Goal: Information Seeking & Learning: Learn about a topic

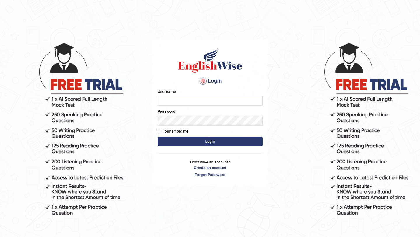
type input "Majuri123"
click at [208, 142] on button "Login" at bounding box center [210, 141] width 105 height 9
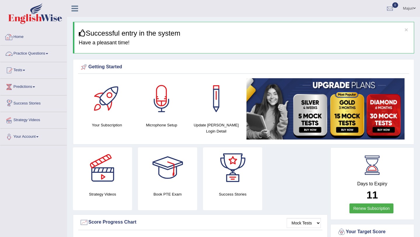
click at [43, 54] on link "Practice Questions" at bounding box center [33, 53] width 67 height 15
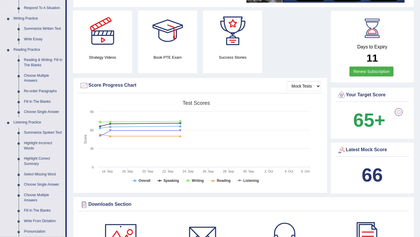
scroll to position [217, 0]
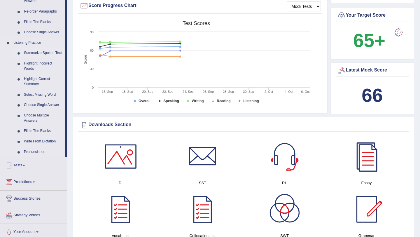
click at [31, 52] on link "Summarize Spoken Text" at bounding box center [43, 53] width 44 height 11
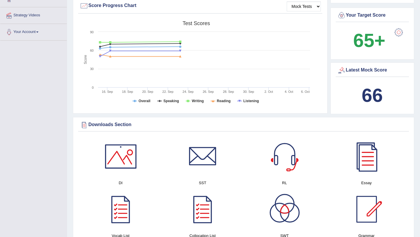
scroll to position [122, 0]
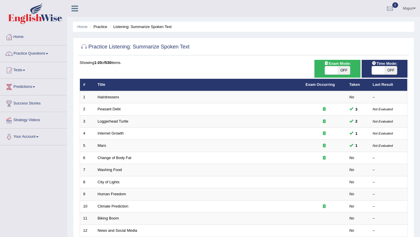
click at [334, 71] on span at bounding box center [331, 70] width 13 height 8
checkbox input "true"
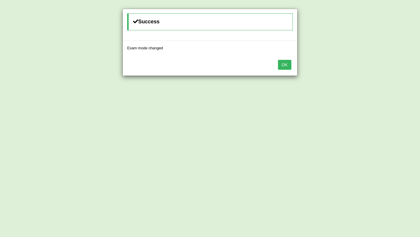
click at [289, 63] on button "OK" at bounding box center [284, 65] width 13 height 10
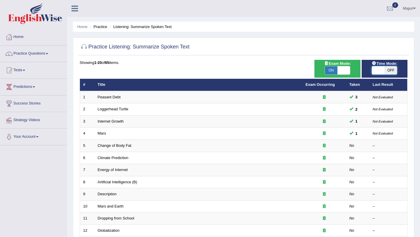
click at [379, 70] on span at bounding box center [378, 70] width 13 height 8
click at [377, 73] on span at bounding box center [378, 70] width 13 height 8
checkbox input "true"
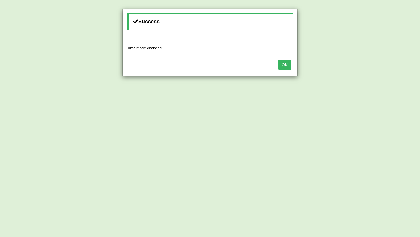
click at [286, 66] on button "OK" at bounding box center [284, 65] width 13 height 10
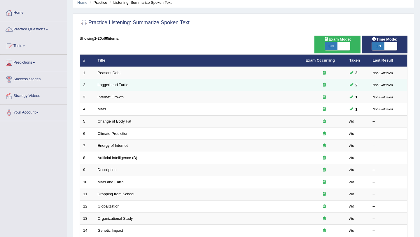
scroll to position [25, 0]
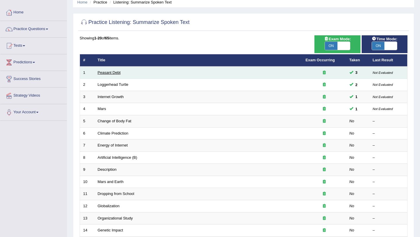
click at [109, 74] on link "Peasant Debt" at bounding box center [109, 72] width 23 height 4
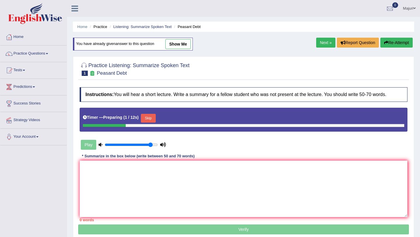
click at [177, 47] on link "show me" at bounding box center [177, 44] width 25 height 10
type textarea "The speaker provided a comprehensive overview of [PERSON_NAME] debt, highlighti…"
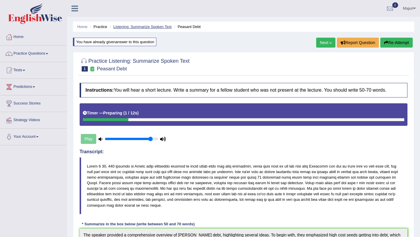
click at [152, 25] on link "Listening: Summarize Spoken Text" at bounding box center [142, 27] width 58 height 4
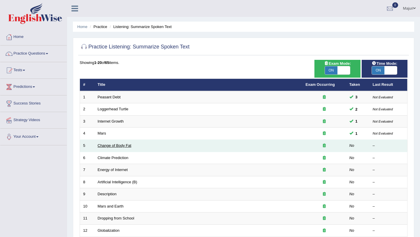
click at [122, 145] on link "Change of Body Fat" at bounding box center [115, 145] width 34 height 4
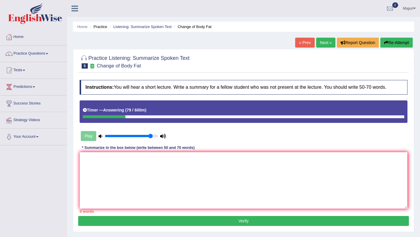
scroll to position [69, 0]
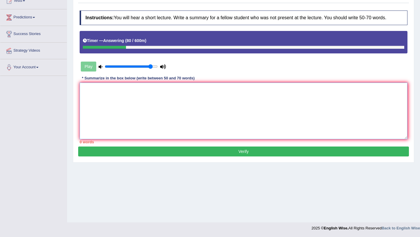
click at [134, 104] on textarea at bounding box center [244, 111] width 328 height 57
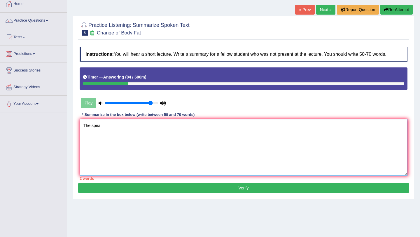
scroll to position [33, 0]
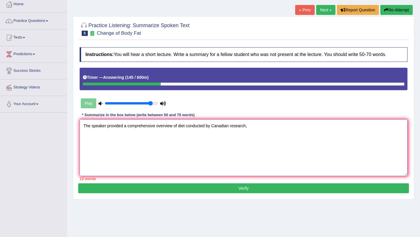
click at [216, 126] on textarea "The speaker provided a comprehensive overview of diet conducted by Canadian res…" at bounding box center [244, 147] width 328 height 57
click at [256, 126] on textarea "The speaker provided a comprehensive overview of diet conducted by canadian res…" at bounding box center [244, 147] width 328 height 57
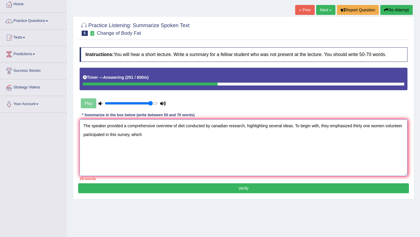
drag, startPoint x: 101, startPoint y: 136, endPoint x: 147, endPoint y: 137, distance: 46.1
click at [147, 137] on textarea "The speaker provided a comprehensive overview of diet conducted by canadian res…" at bounding box center [244, 147] width 328 height 57
click at [128, 134] on textarea "The speaker provided a comprehensive overview of diet conducted by canadian res…" at bounding box center [244, 147] width 328 height 57
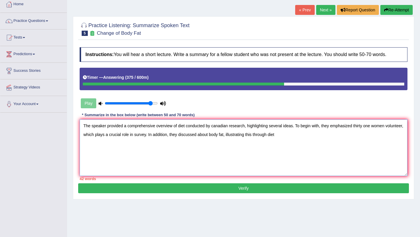
drag, startPoint x: 298, startPoint y: 134, endPoint x: 272, endPoint y: 131, distance: 26.5
click at [274, 134] on textarea "The speaker provided a comprehensive overview of diet conducted by canadian res…" at bounding box center [244, 147] width 328 height 57
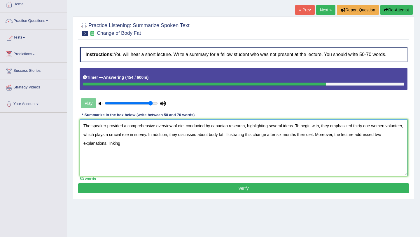
click at [272, 131] on textarea "The speaker provided a comprehensive overview of diet conducted by canadian res…" at bounding box center [244, 147] width 328 height 57
click at [151, 143] on textarea "The speaker provided a comprehensive overview of diet conducted by canadian res…" at bounding box center [244, 147] width 328 height 57
click at [154, 142] on textarea "The speaker provided a comprehensive overview of diet conducted by canadian res…" at bounding box center [244, 147] width 328 height 57
click at [180, 147] on textarea "The speaker provided a comprehensive overview of diet conducted by canadian res…" at bounding box center [244, 147] width 328 height 57
click at [180, 146] on textarea "The speaker provided a comprehensive overview of diet conducted by canadian res…" at bounding box center [244, 147] width 328 height 57
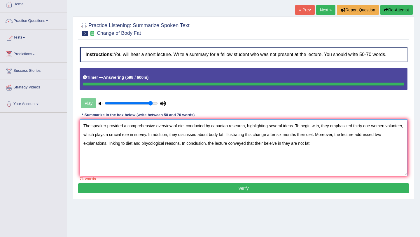
click at [273, 146] on textarea "The speaker provided a comprehensive overview of diet conducted by canadian res…" at bounding box center [244, 147] width 328 height 57
type textarea "The speaker provided a comprehensive overview of diet conducted by canadian res…"
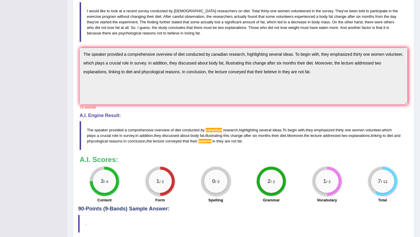
scroll to position [152, 0]
drag, startPoint x: 261, startPoint y: 142, endPoint x: 128, endPoint y: 140, distance: 134.0
click at [128, 139] on blockquote "The speaker provided a comprehensive overview of diet conducted by canadian res…" at bounding box center [244, 135] width 328 height 29
click at [78, 57] on div "Practice Listening: Summarize Spoken Text 5 Change of Body Fat Instructions: Yo…" at bounding box center [243, 69] width 341 height 345
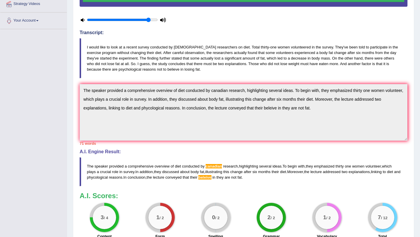
scroll to position [0, 0]
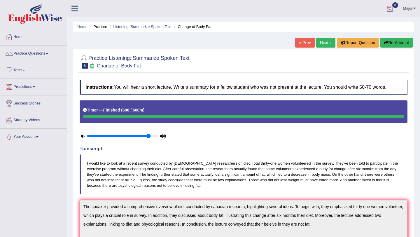
click at [400, 41] on button "Re-Attempt" at bounding box center [397, 43] width 32 height 10
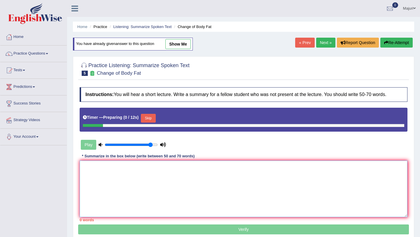
click at [181, 178] on textarea at bounding box center [244, 189] width 328 height 57
paste textarea "The speaker provided a comprehensive overview of diet conducted by canadian res…"
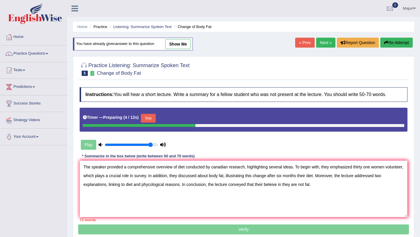
click at [152, 119] on button "Skip" at bounding box center [148, 118] width 15 height 9
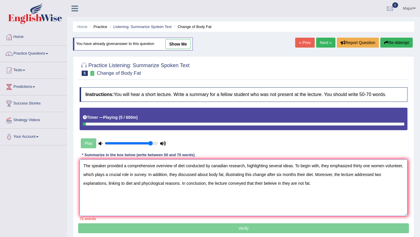
click at [287, 184] on textarea "The speaker provided a comprehensive overview of diet conducted by canadian res…" at bounding box center [244, 187] width 328 height 57
click at [273, 184] on textarea "The speaker provided a comprehensive overview of diet conducted by canadian res…" at bounding box center [244, 187] width 328 height 57
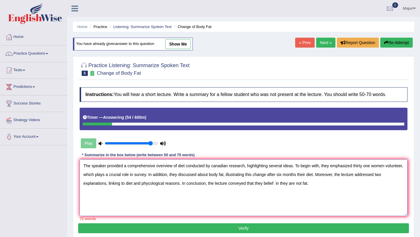
drag, startPoint x: 289, startPoint y: 184, endPoint x: 286, endPoint y: 184, distance: 3.5
click at [286, 184] on textarea "The speaker provided a comprehensive overview of diet conducted by canadian res…" at bounding box center [244, 187] width 328 height 57
drag, startPoint x: 306, startPoint y: 184, endPoint x: 298, endPoint y: 184, distance: 8.5
click at [298, 184] on textarea "The speaker provided a comprehensive overview of diet conducted by canadian res…" at bounding box center [244, 187] width 328 height 57
click at [215, 167] on textarea "The speaker provided a comprehensive overview of diet conducted by canadian res…" at bounding box center [244, 187] width 328 height 57
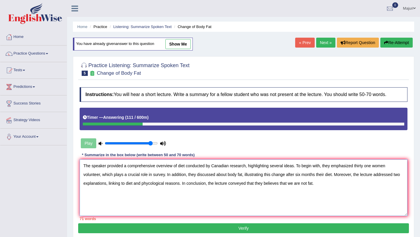
drag, startPoint x: 335, startPoint y: 176, endPoint x: 330, endPoint y: 175, distance: 4.8
click at [330, 175] on textarea "The speaker provided a comprehensive overview of diet conducted by Canadian res…" at bounding box center [244, 187] width 328 height 57
click at [328, 175] on textarea "The speaker provided a comprehensive overview of diet conducted by Canadian res…" at bounding box center [244, 187] width 328 height 57
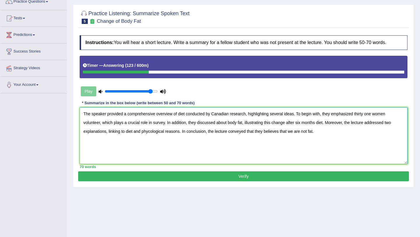
scroll to position [48, 0]
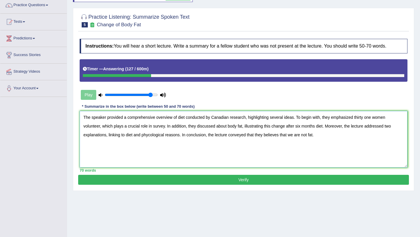
type textarea "The speaker provided a comprehensive overview of diet conducted by Canadian res…"
click at [189, 182] on button "Verify" at bounding box center [243, 180] width 331 height 10
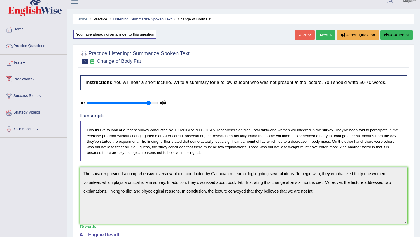
scroll to position [0, 0]
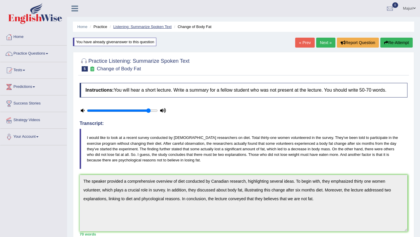
click at [146, 27] on link "Listening: Summarize Spoken Text" at bounding box center [142, 27] width 58 height 4
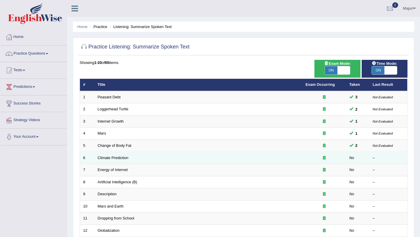
click at [101, 160] on td "Climate Prediction" at bounding box center [199, 158] width 208 height 12
click at [107, 159] on link "Climate Prediction" at bounding box center [113, 158] width 31 height 4
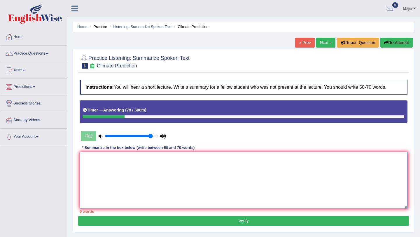
click at [107, 159] on textarea at bounding box center [244, 180] width 328 height 57
type textarea "t"
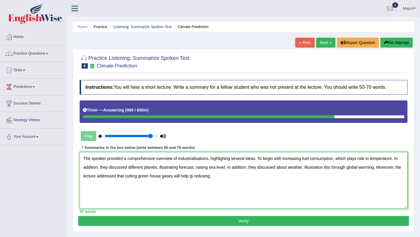
click at [201, 176] on textarea "The speaker provided a comprehensive overview of industrialisations, highlighin…" at bounding box center [244, 180] width 328 height 57
click at [231, 174] on textarea "The speaker provided a comprehensive overview of industrialisations, highlighin…" at bounding box center [244, 180] width 328 height 57
click at [212, 177] on textarea "The speaker provided a comprehensive overview of industrialisations, highlighin…" at bounding box center [244, 180] width 328 height 57
click at [224, 176] on textarea "The speaker provided a comprehensive overview of industrialisations, highlighin…" at bounding box center [244, 180] width 328 height 57
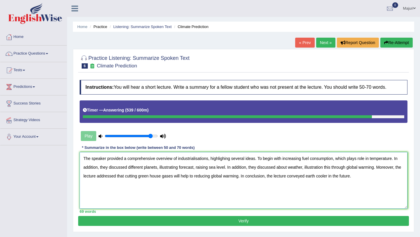
click at [315, 177] on textarea "The speaker provided a comprehensive overview of industrialisations, highlighin…" at bounding box center [244, 180] width 328 height 57
type textarea "The speaker provided a comprehensive overview of industrialisations, highlighin…"
click at [267, 218] on button "Verify" at bounding box center [243, 221] width 331 height 10
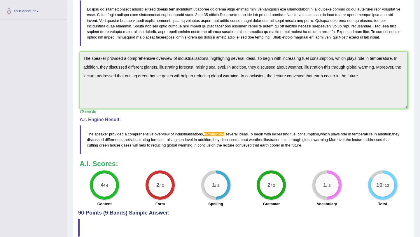
scroll to position [125, 0]
